Goal: Transaction & Acquisition: Purchase product/service

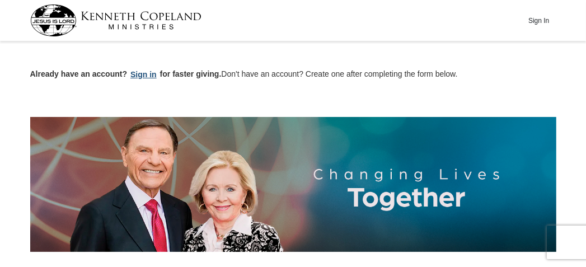
click at [143, 73] on button "Sign in" at bounding box center [143, 74] width 33 height 13
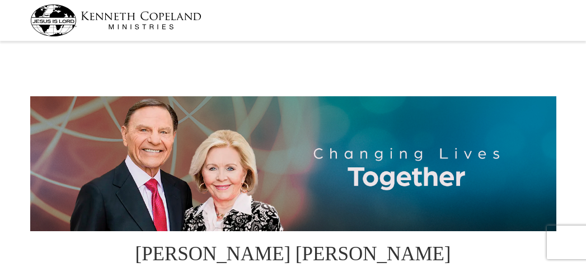
select select "SC"
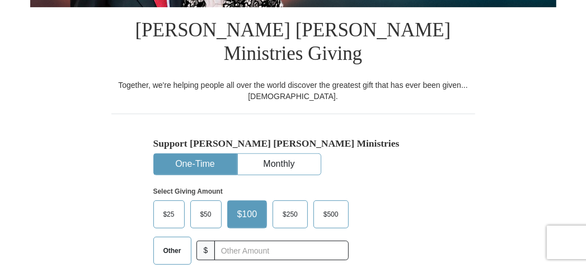
click at [334, 206] on span "$500" at bounding box center [331, 214] width 26 height 17
click at [0, 0] on input "$500" at bounding box center [0, 0] width 0 height 0
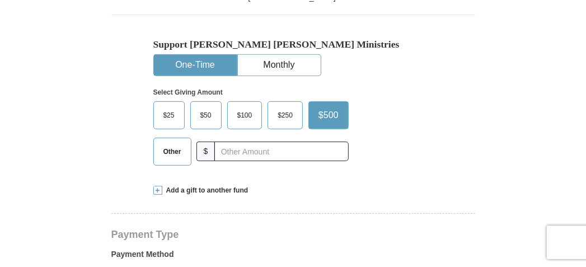
scroll to position [392, 0]
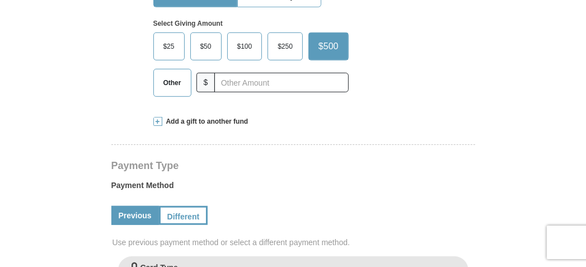
click at [126, 206] on link "Previous" at bounding box center [135, 215] width 48 height 19
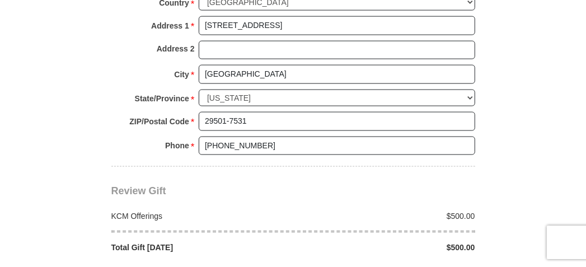
scroll to position [952, 0]
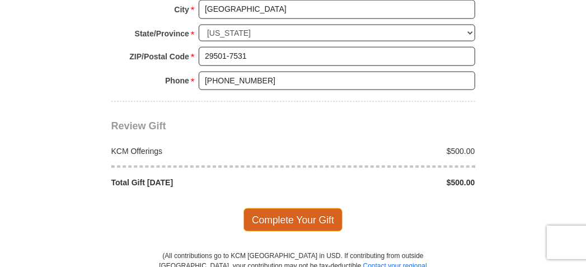
click at [290, 208] on span "Complete Your Gift" at bounding box center [293, 220] width 99 height 24
